Goal: Transaction & Acquisition: Purchase product/service

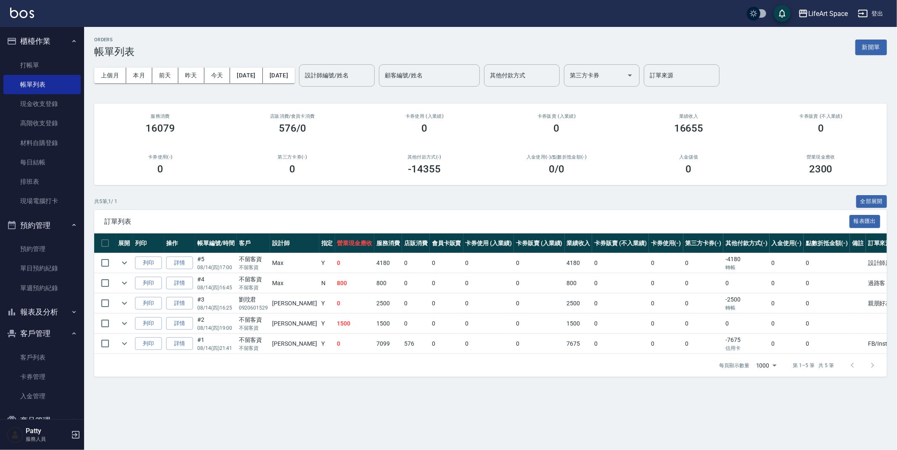
click at [57, 52] on ul "打帳單 帳單列表 現金收支登錄 高階收支登錄 材料自購登錄 每日結帳 排班表 現場電腦打卡" at bounding box center [41, 133] width 77 height 162
click at [51, 57] on link "打帳單" at bounding box center [41, 65] width 77 height 19
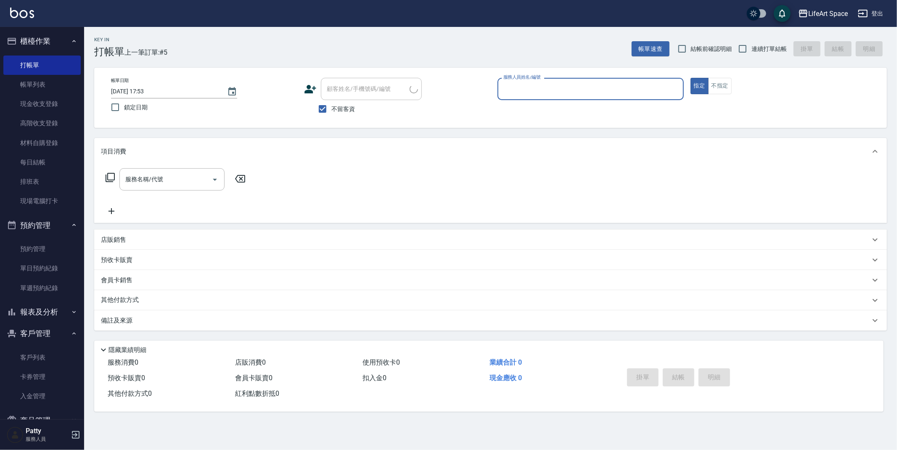
click at [548, 95] on input "服務人員姓名/編號" at bounding box center [590, 89] width 179 height 15
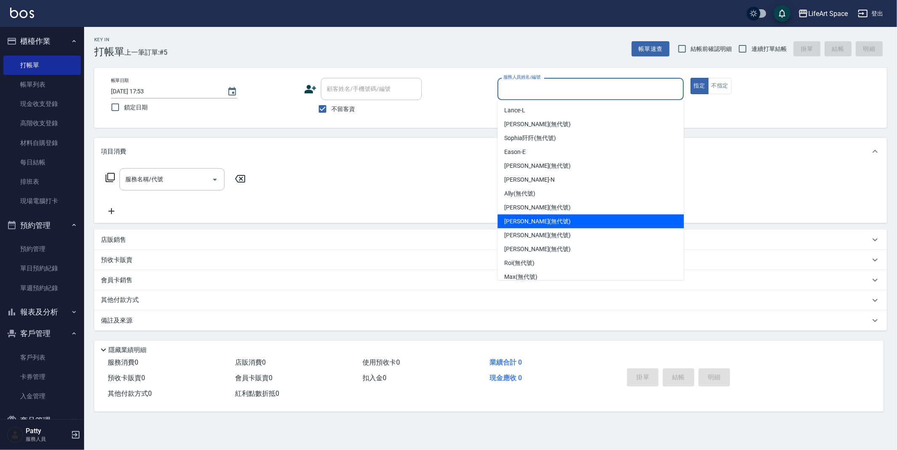
scroll to position [132, 0]
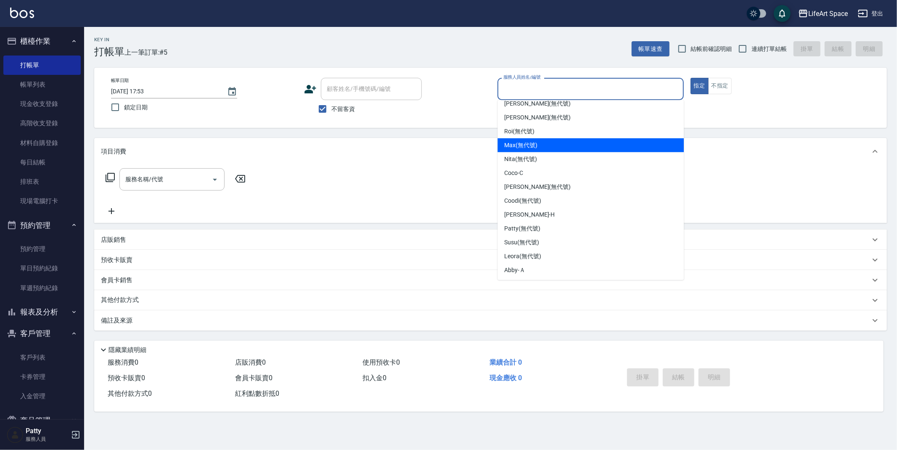
click at [533, 147] on span "[PERSON_NAME] (無代號)" at bounding box center [520, 145] width 33 height 9
type input "[PERSON_NAME](無代號)"
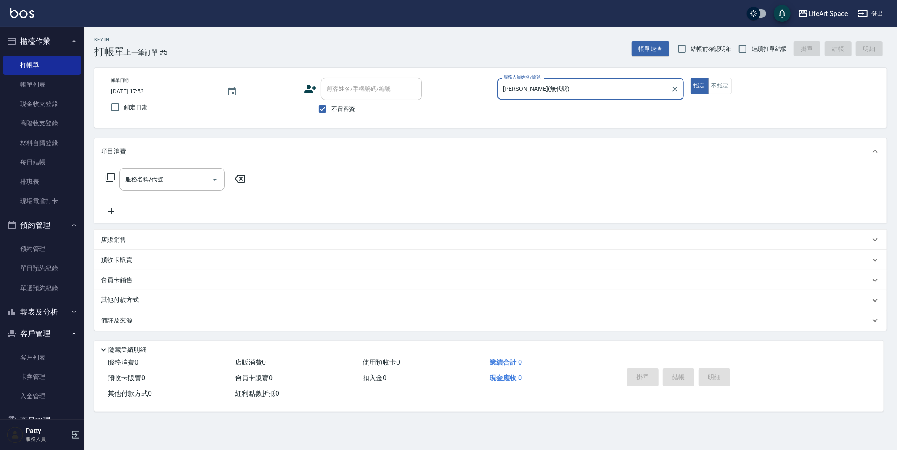
click at [139, 182] on div "服務名稱/代號 服務名稱/代號" at bounding box center [171, 179] width 105 height 22
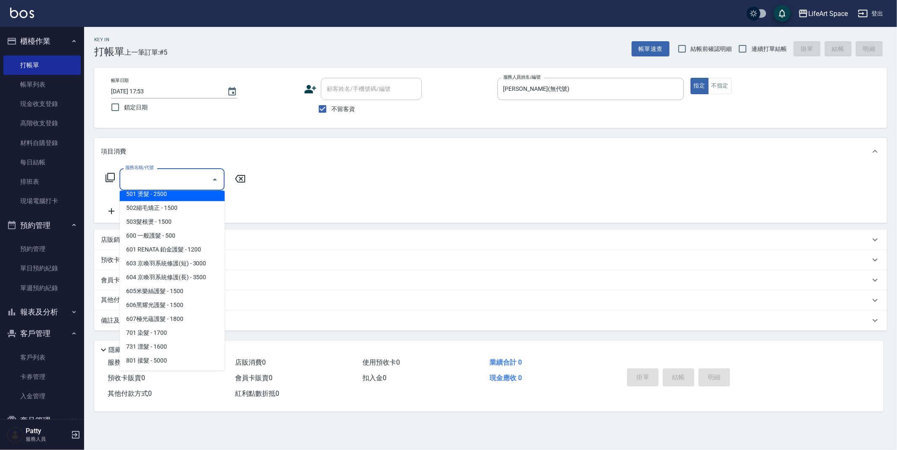
click at [170, 196] on span "501 燙髮 - 2500" at bounding box center [171, 194] width 105 height 14
type input "501 燙髮(501)"
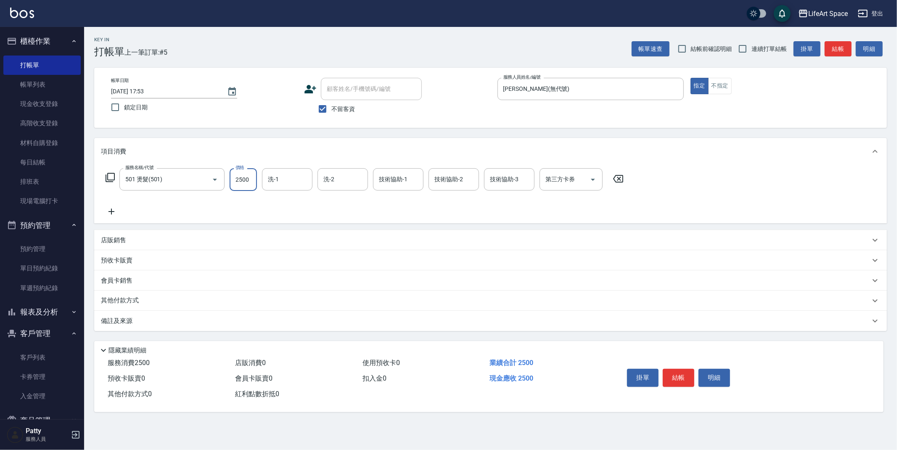
click at [246, 186] on input "2500" at bounding box center [243, 179] width 27 height 23
type input "3000"
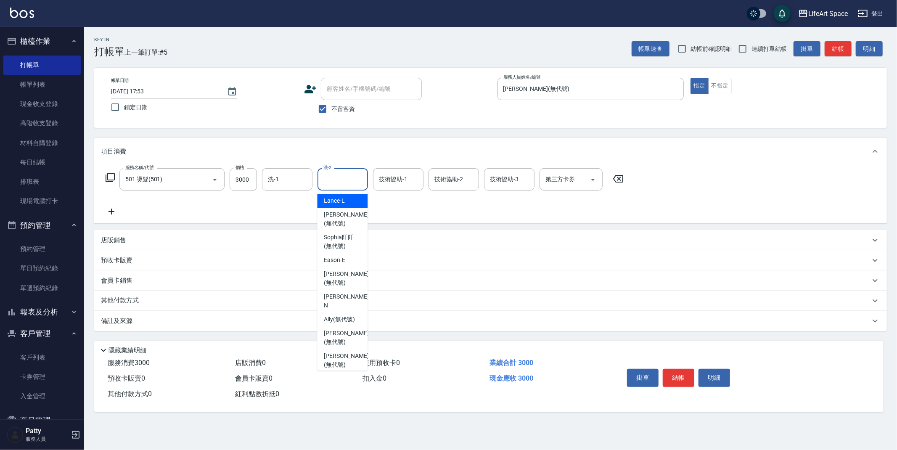
click at [343, 172] on input "洗-2" at bounding box center [342, 179] width 43 height 15
click at [344, 315] on span "Nita (無代號)" at bounding box center [340, 319] width 33 height 9
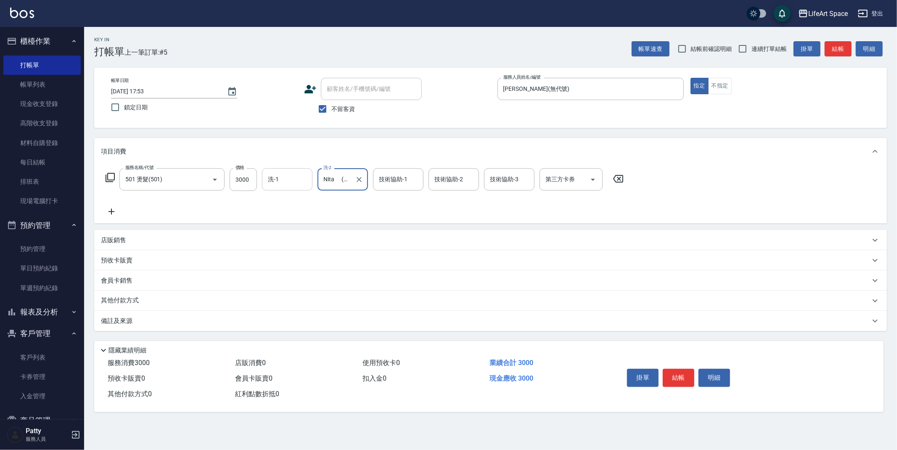
type input "Nita (無代號)"
click at [296, 181] on input "洗-1" at bounding box center [287, 179] width 43 height 15
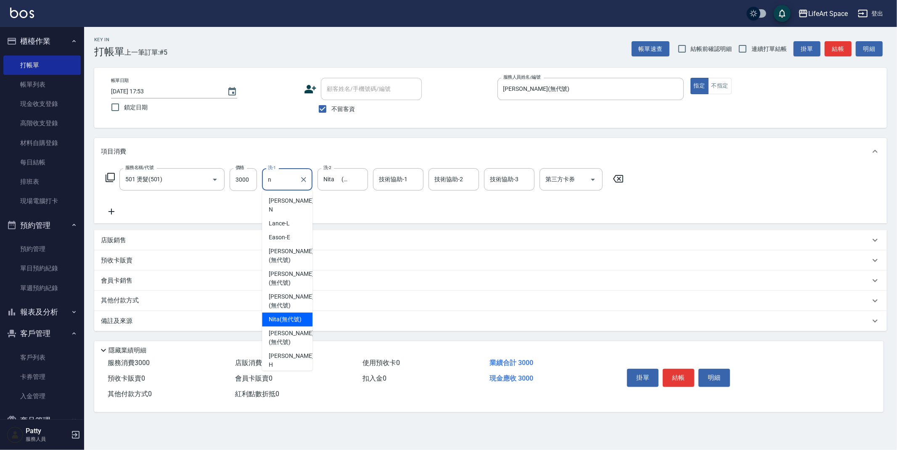
drag, startPoint x: 292, startPoint y: 291, endPoint x: 364, endPoint y: 209, distance: 109.1
click at [292, 315] on span "Nita (無代號)" at bounding box center [285, 319] width 33 height 9
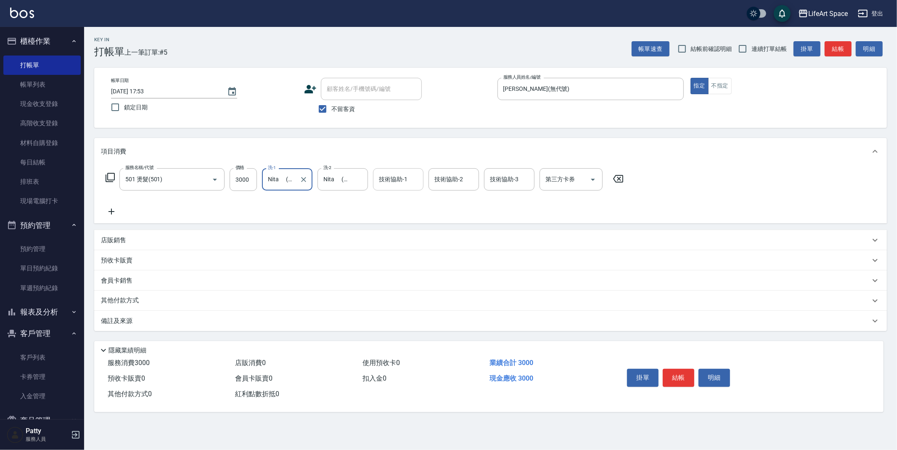
type input "Nita (無代號)"
click at [401, 186] on input "技術協助-1" at bounding box center [398, 179] width 43 height 15
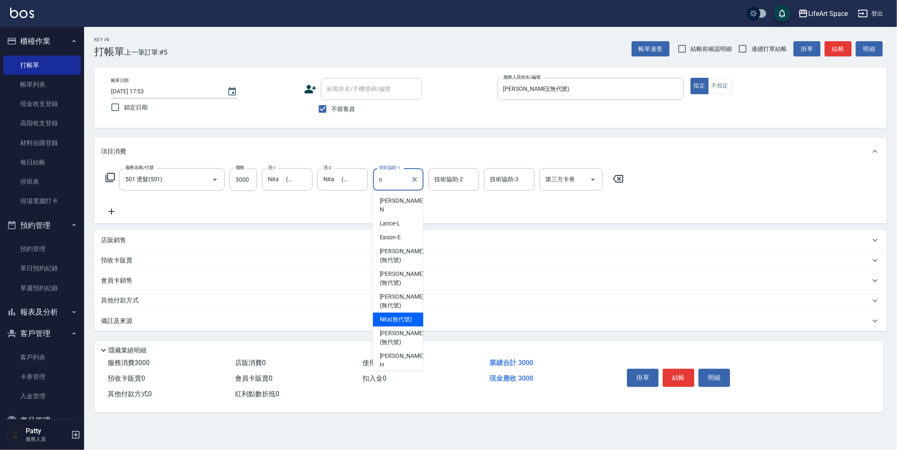
click at [402, 315] on span "Nita (無代號)" at bounding box center [396, 319] width 33 height 9
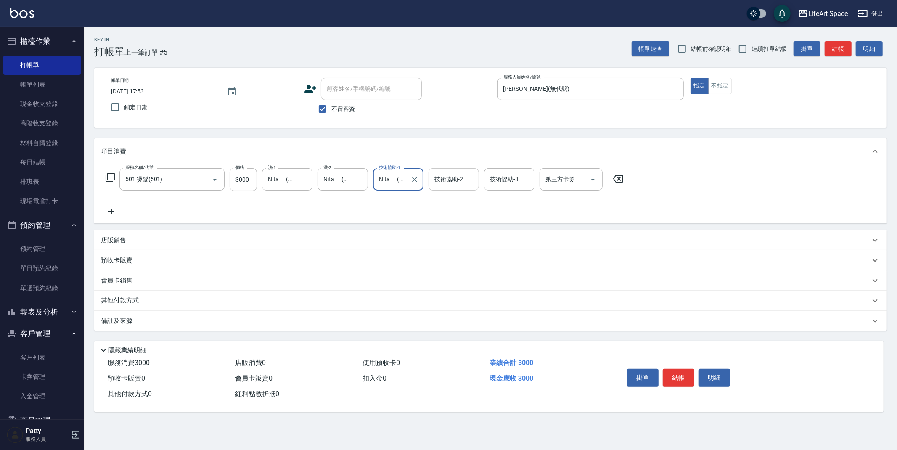
click at [450, 187] on div "技術協助-2" at bounding box center [454, 179] width 50 height 22
type input "Nita (無代號)"
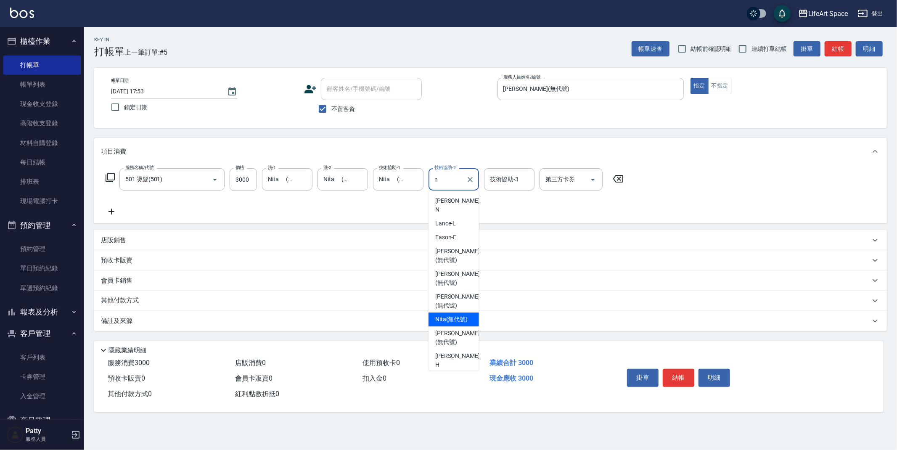
drag, startPoint x: 455, startPoint y: 294, endPoint x: 399, endPoint y: 307, distance: 58.1
click at [455, 315] on span "Nita (無代號)" at bounding box center [451, 319] width 33 height 9
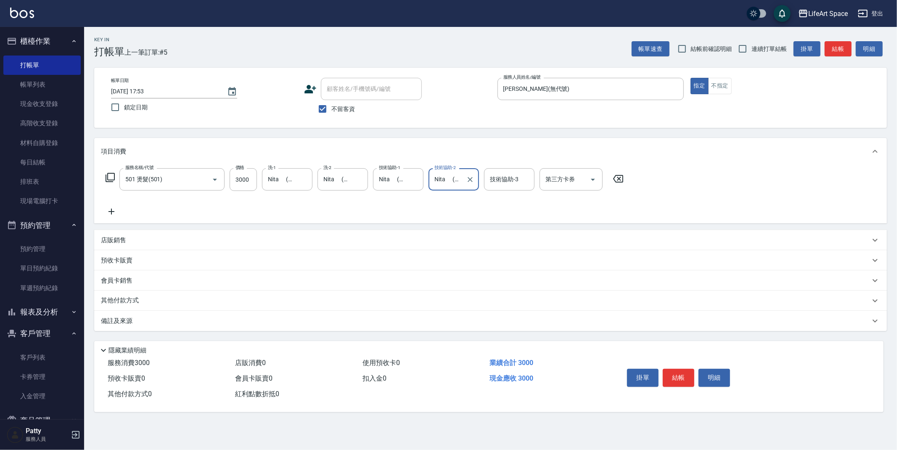
type input "Nita (無代號)"
click at [287, 327] on div "備註及來源" at bounding box center [490, 321] width 793 height 20
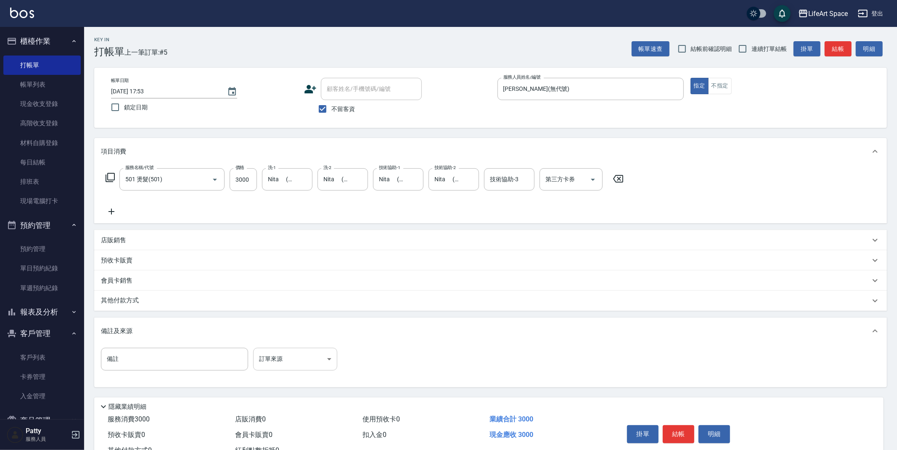
click at [296, 370] on body "LifeArt Space 登出 櫃檯作業 打帳單 帳單列表 現金收支登錄 高階收支登錄 材料自購登錄 每日結帳 排班表 現場電腦打卡 預約管理 預約管理 單…" at bounding box center [448, 239] width 897 height 479
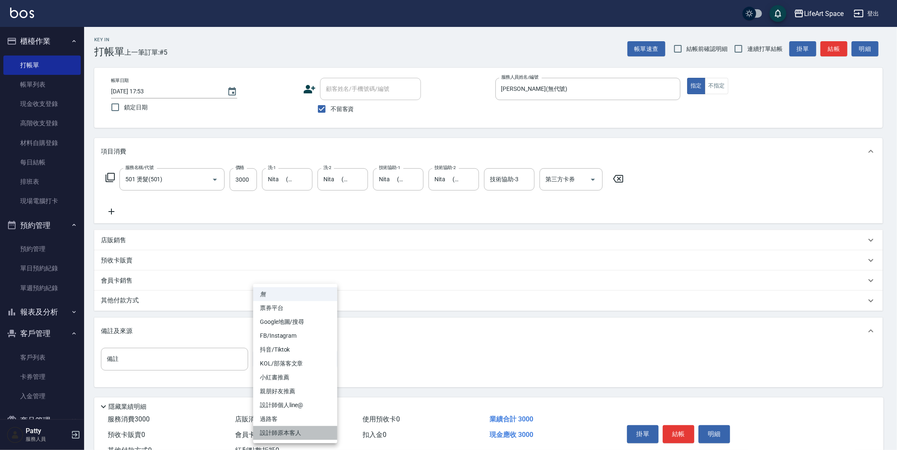
click at [305, 431] on li "設計師原本客人" at bounding box center [295, 433] width 84 height 14
type input "設計師原本客人"
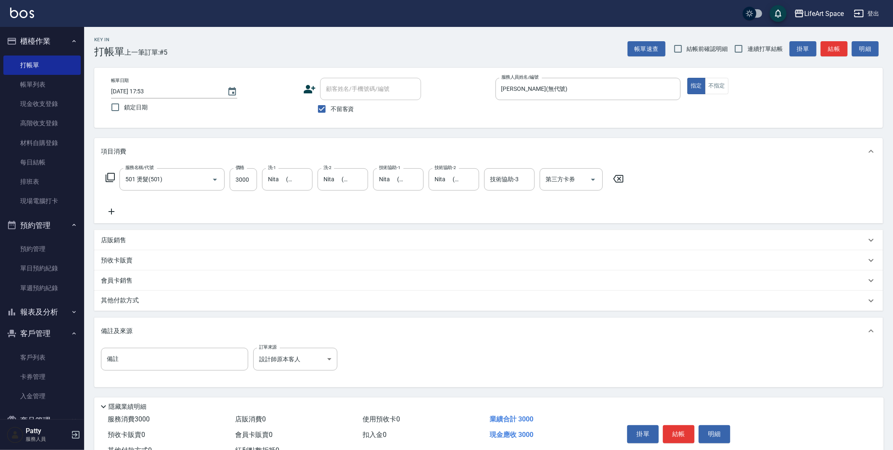
click at [212, 307] on div "其他付款方式" at bounding box center [488, 301] width 789 height 20
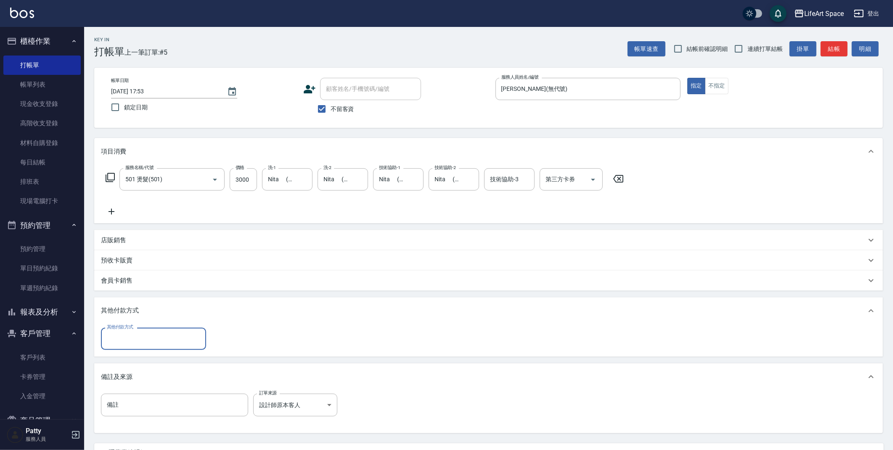
scroll to position [0, 0]
click at [168, 328] on div "其他付款方式" at bounding box center [153, 339] width 105 height 22
click at [150, 378] on span "Linepay" at bounding box center [153, 374] width 105 height 14
type input "Linepay"
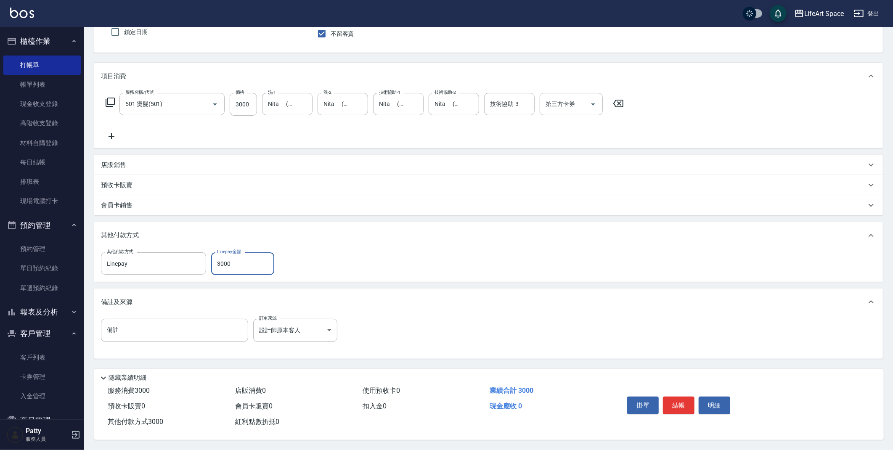
scroll to position [78, 0]
type input "3000"
click at [679, 408] on button "結帳" at bounding box center [679, 406] width 32 height 18
